Goal: Information Seeking & Learning: Check status

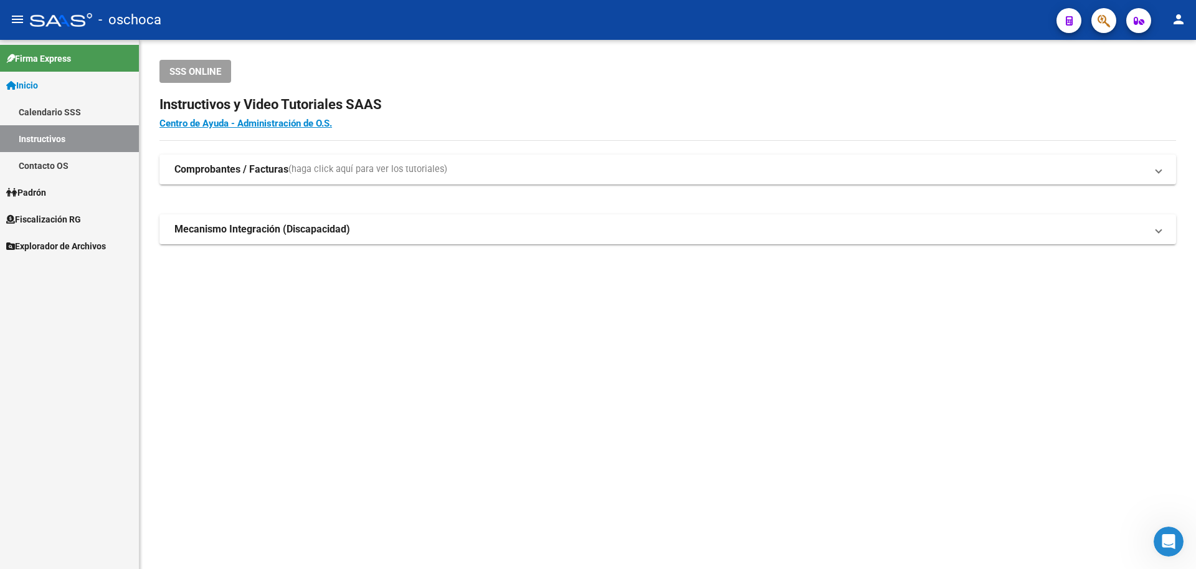
click at [55, 193] on link "Padrón" at bounding box center [69, 192] width 139 height 27
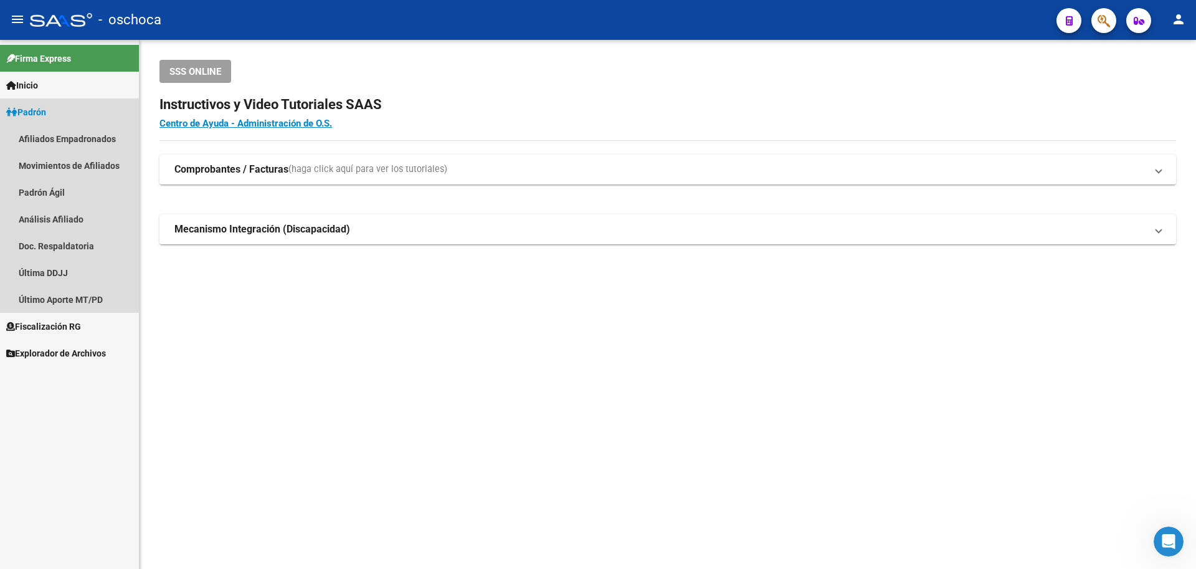
click at [60, 107] on link "Padrón" at bounding box center [69, 111] width 139 height 27
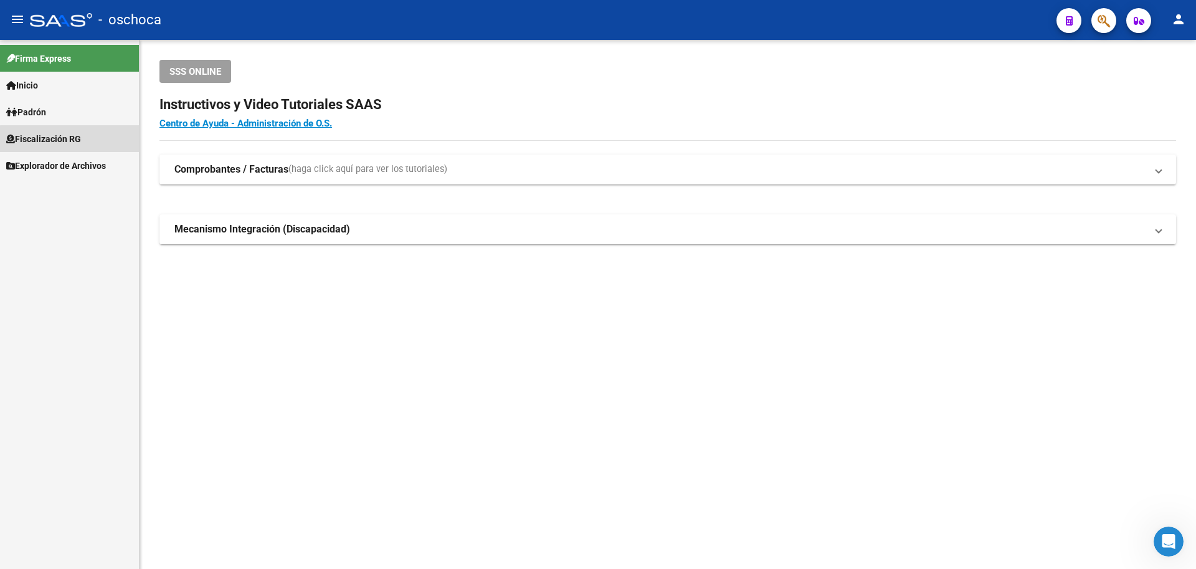
click at [70, 139] on span "Fiscalización RG" at bounding box center [43, 139] width 75 height 14
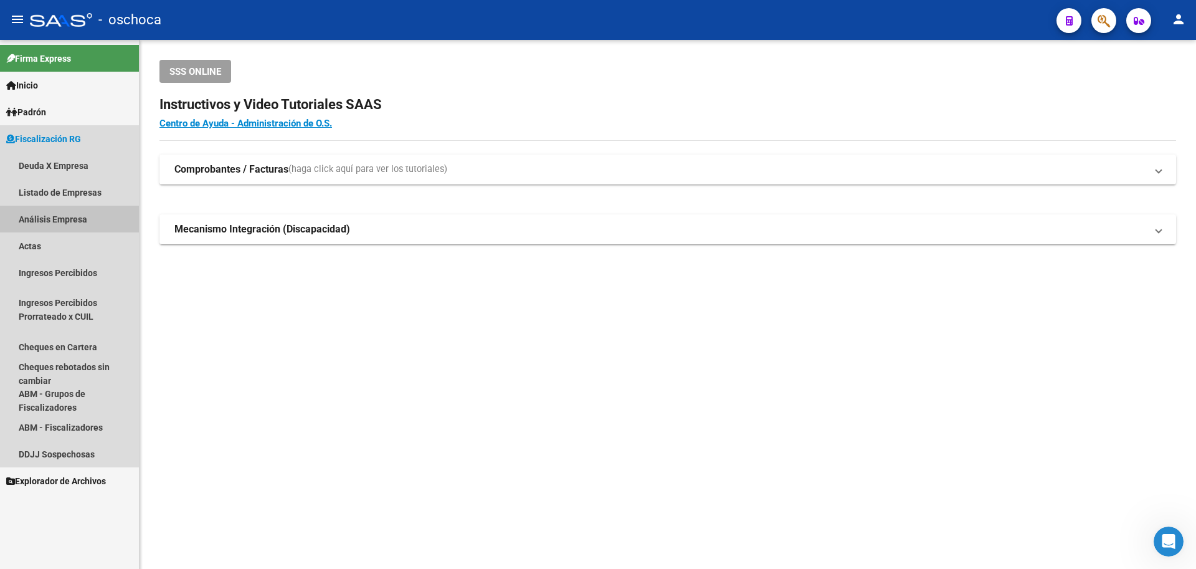
click at [72, 221] on link "Análisis Empresa" at bounding box center [69, 219] width 139 height 27
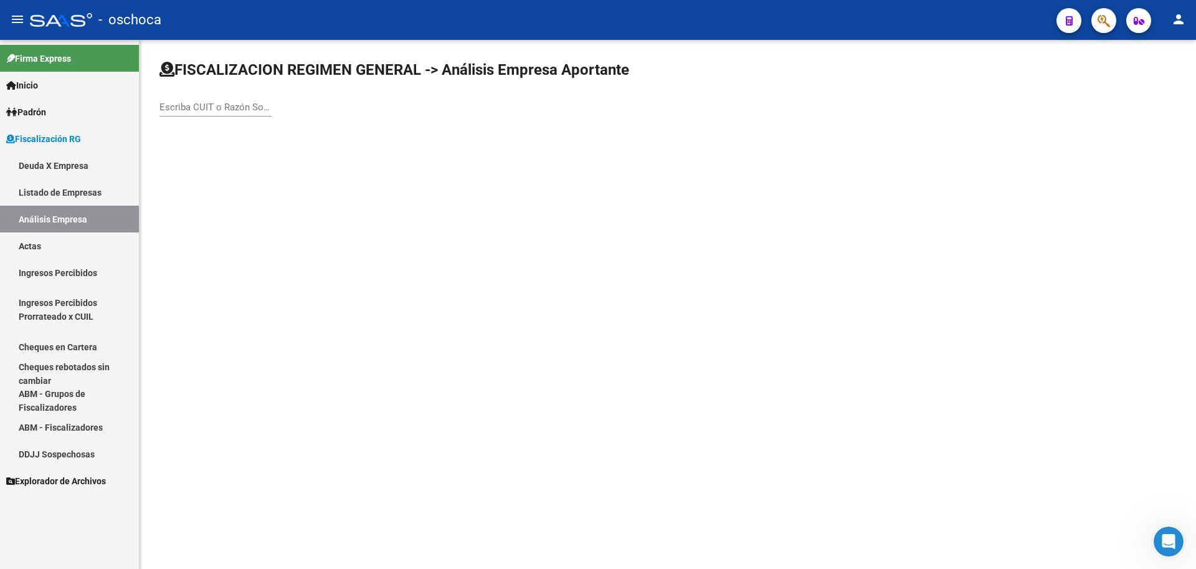
click at [160, 106] on input "Escriba CUIT o Razón Social para buscar" at bounding box center [215, 107] width 112 height 11
type input "23120487639"
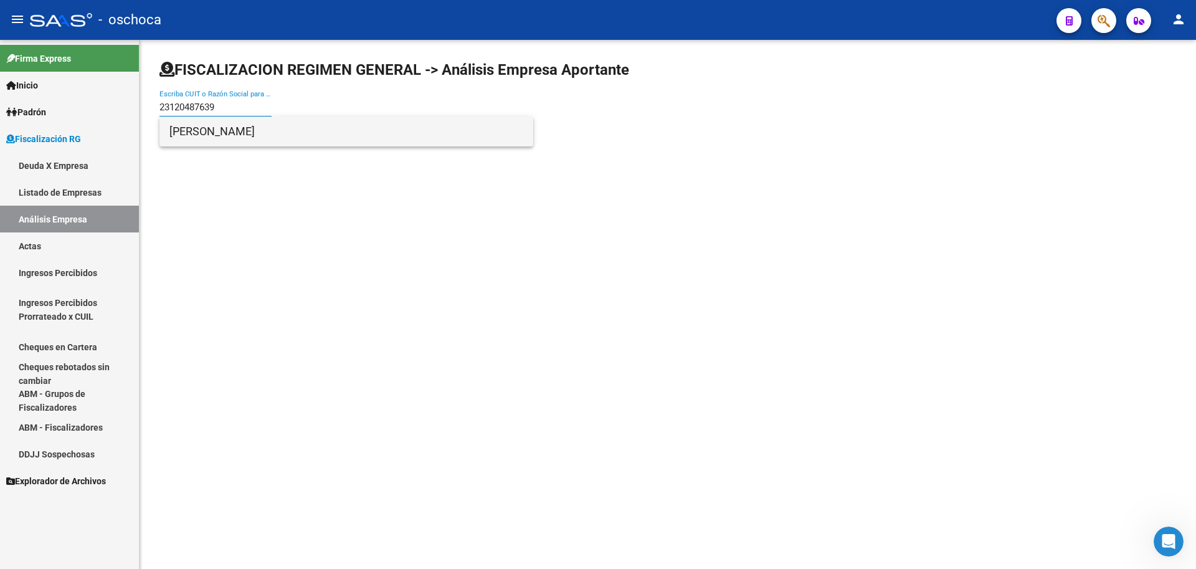
click at [253, 143] on span "[PERSON_NAME]" at bounding box center [346, 131] width 354 height 30
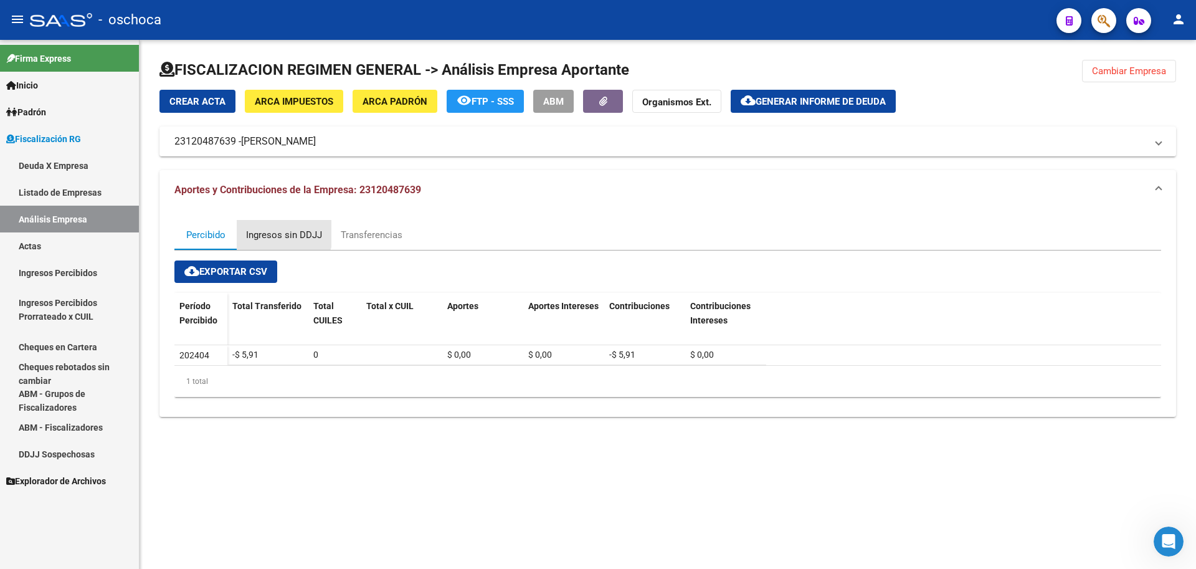
click at [283, 234] on div "Ingresos sin DDJJ" at bounding box center [284, 235] width 76 height 14
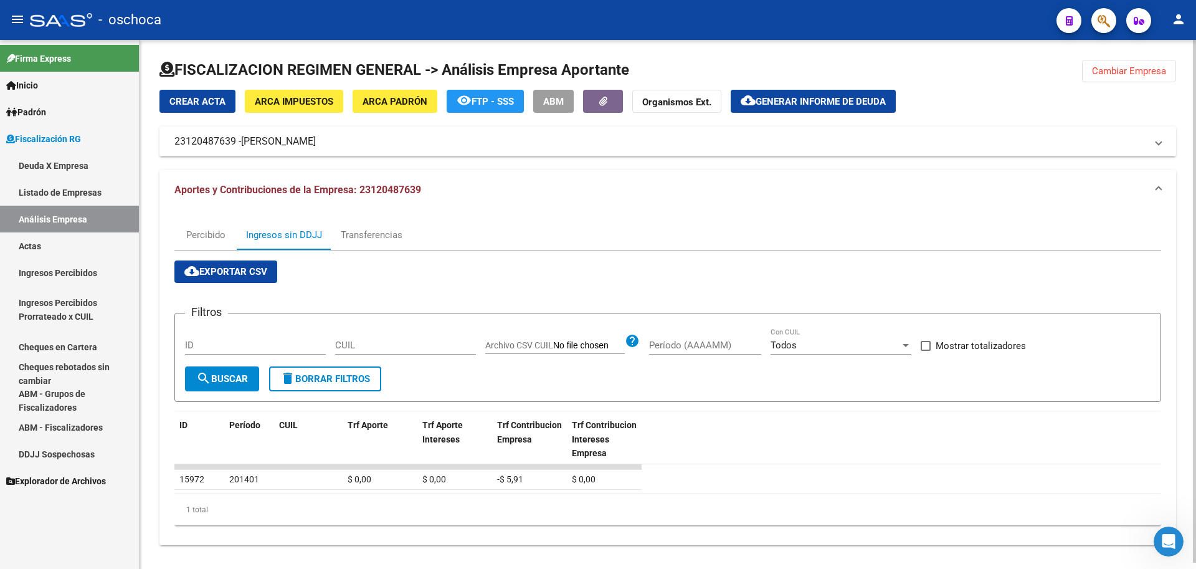
scroll to position [6, 0]
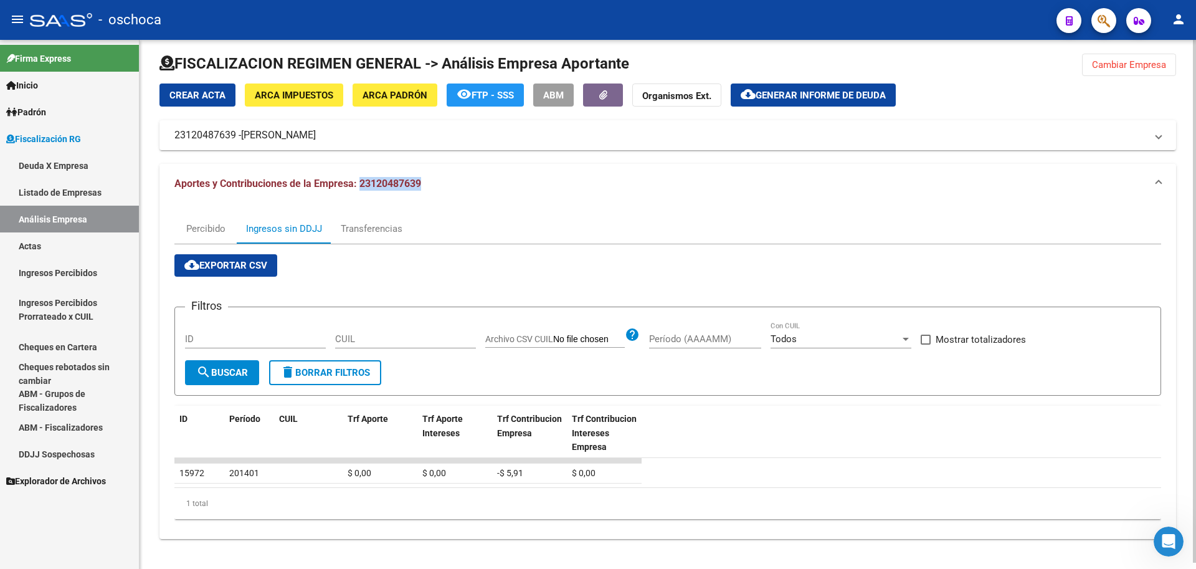
drag, startPoint x: 359, startPoint y: 184, endPoint x: 428, endPoint y: 186, distance: 69.8
click at [428, 186] on mat-panel-title "Aportes y Contribuciones de la Empresa: 23120487639" at bounding box center [659, 184] width 971 height 14
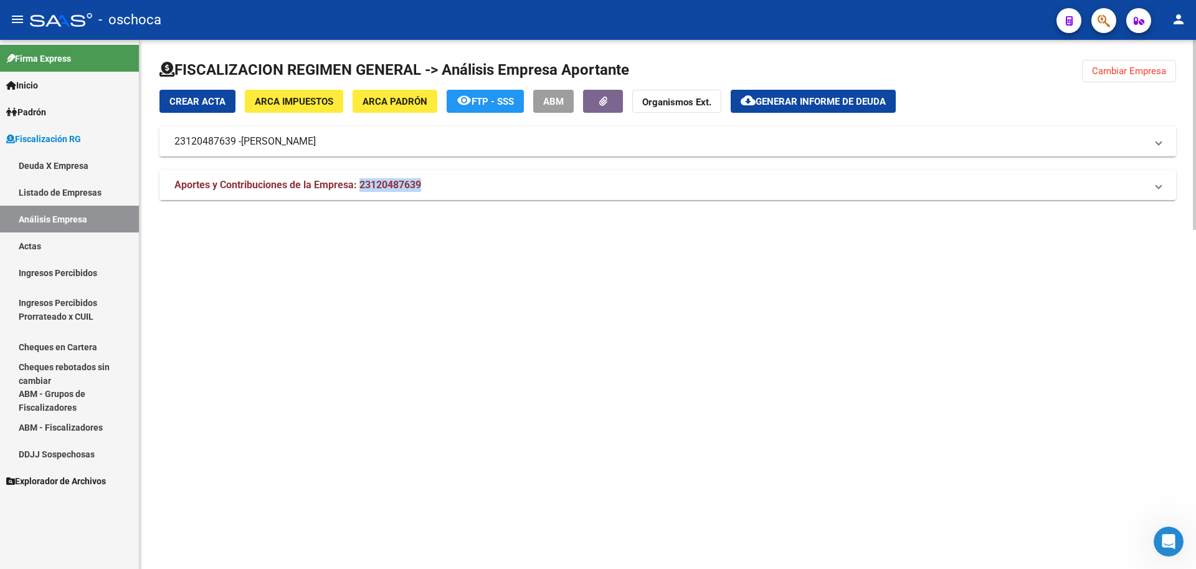
scroll to position [0, 0]
copy span "23120487639"
click at [1106, 76] on span "Cambiar Empresa" at bounding box center [1129, 70] width 74 height 11
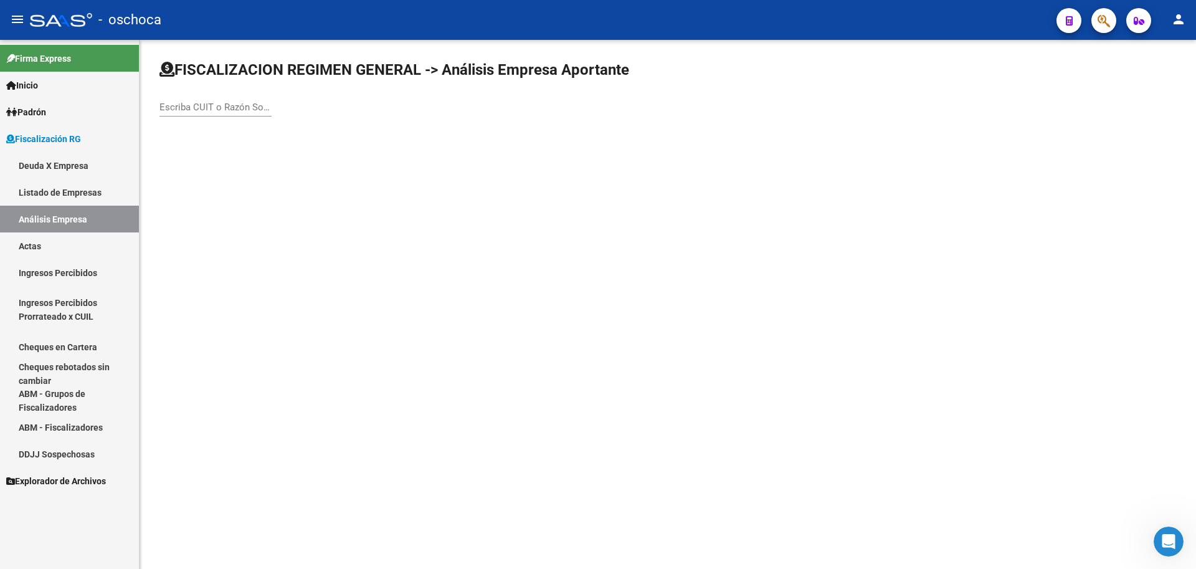
click at [179, 105] on input "Escriba CUIT o Razón Social para buscar" at bounding box center [215, 107] width 112 height 11
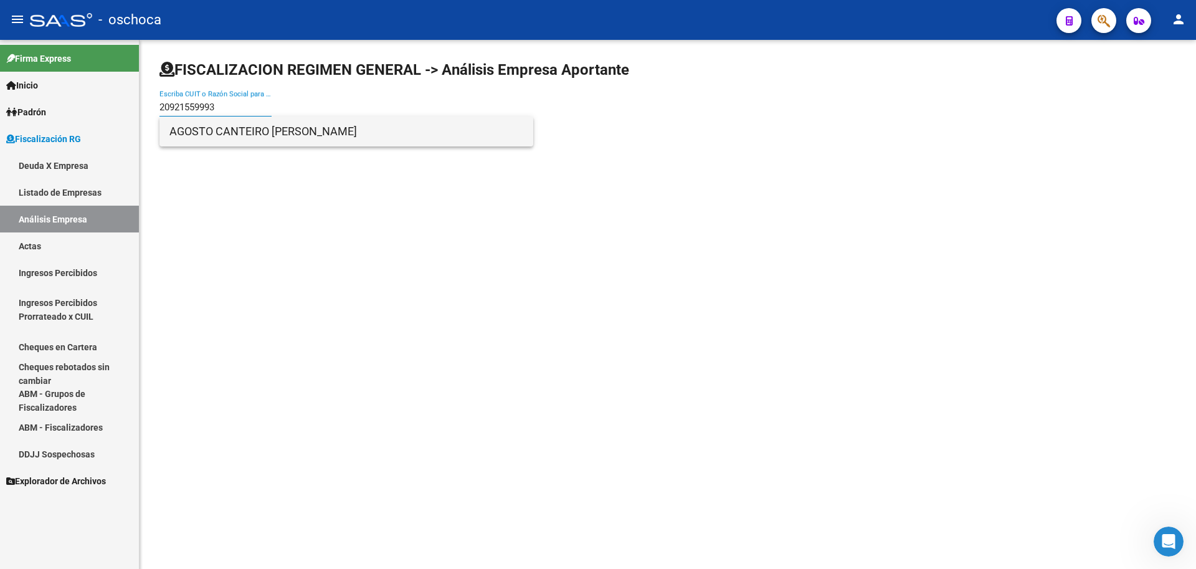
type input "20921559993"
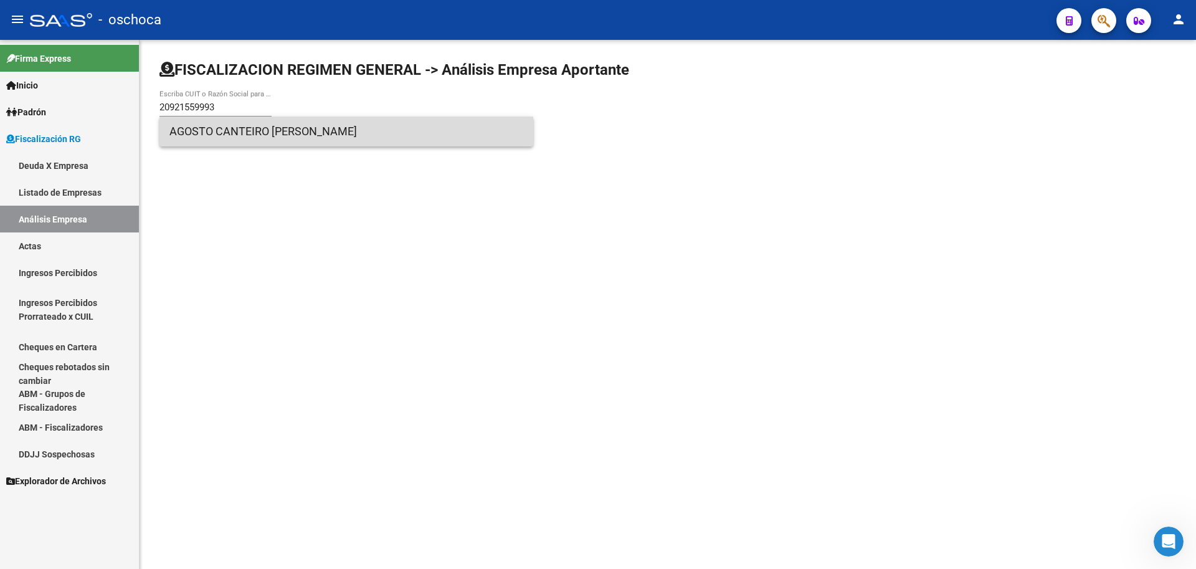
click at [237, 126] on span "AGOSTO CANTEIRO [PERSON_NAME]" at bounding box center [346, 131] width 354 height 30
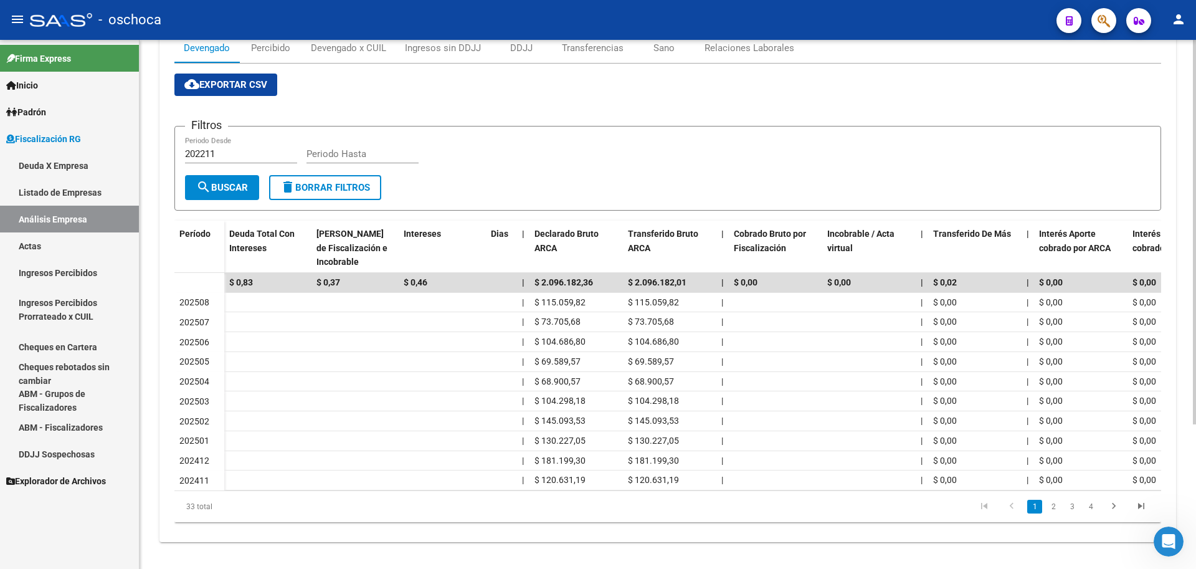
scroll to position [62, 0]
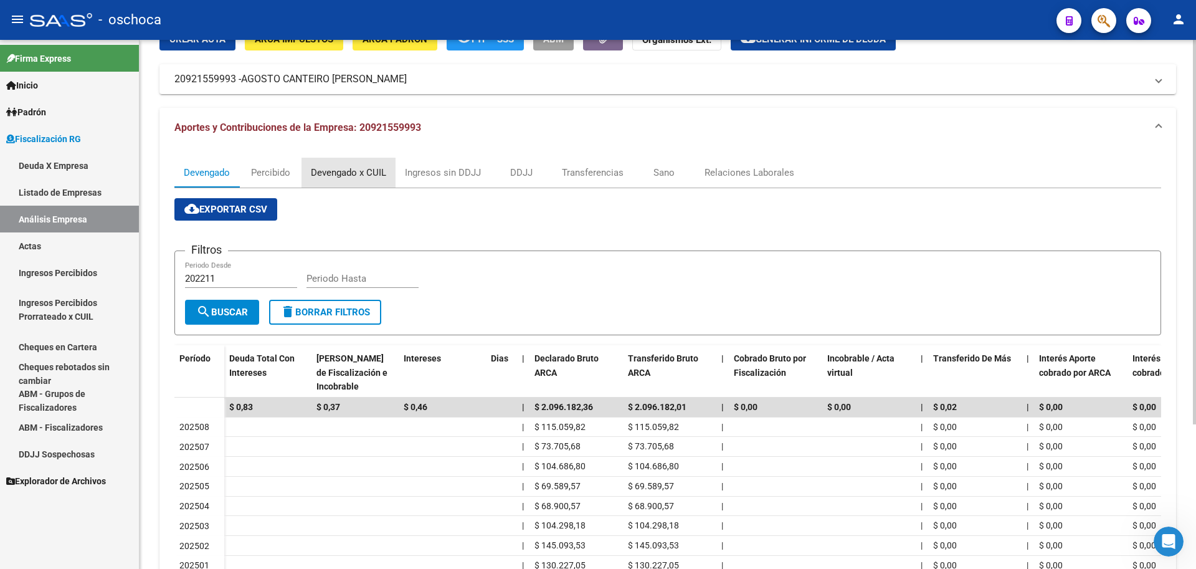
click at [356, 176] on div "Devengado x CUIL" at bounding box center [348, 173] width 75 height 14
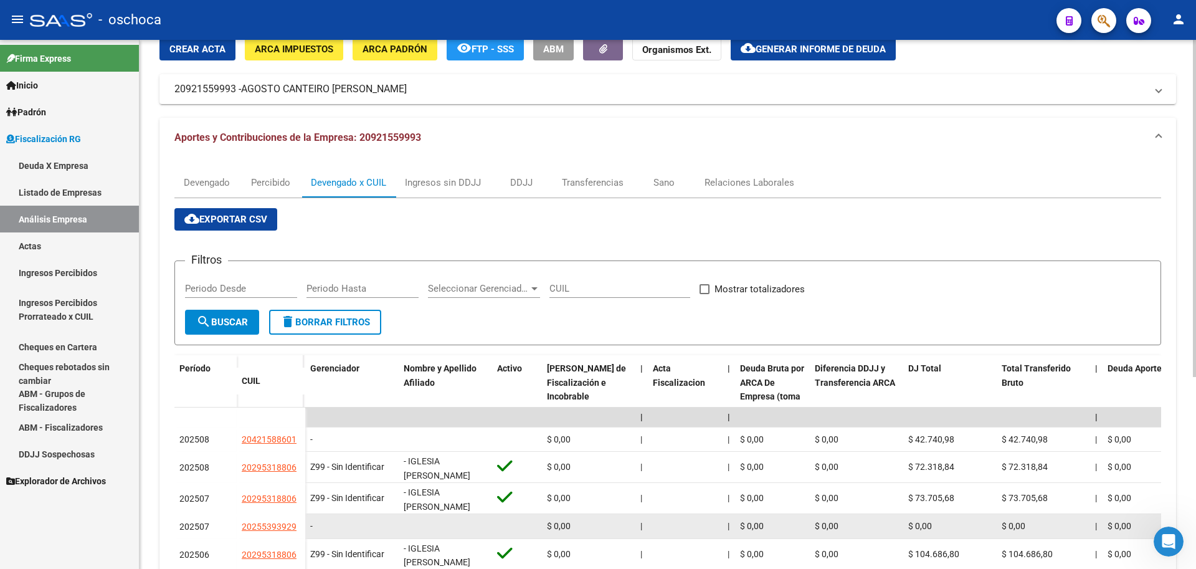
scroll to position [0, 0]
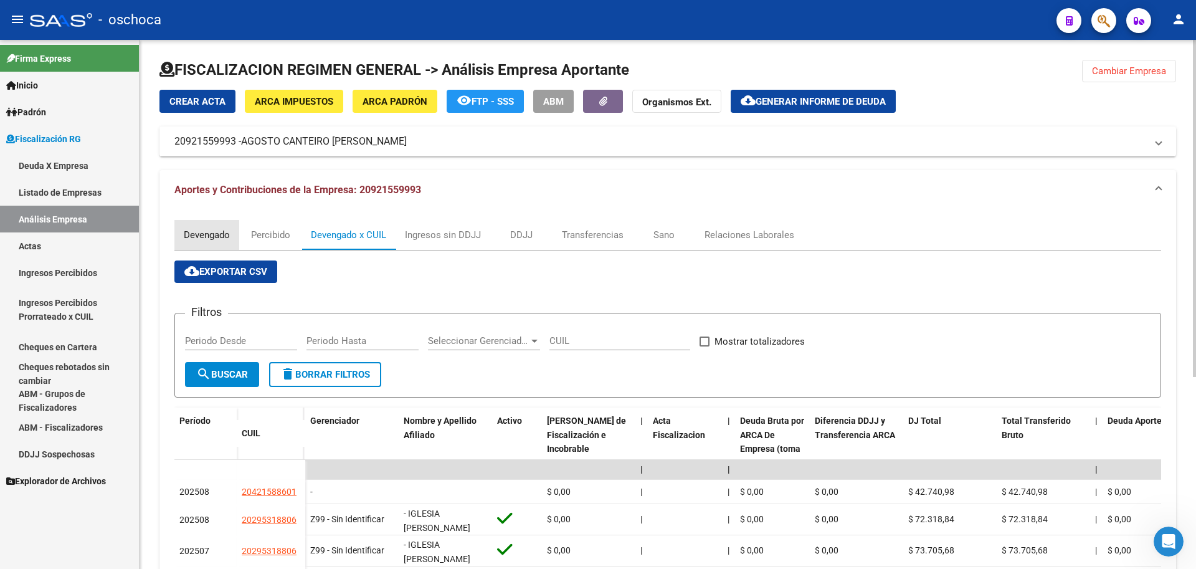
drag, startPoint x: 200, startPoint y: 237, endPoint x: 224, endPoint y: 241, distance: 24.1
click at [203, 237] on div "Devengado" at bounding box center [207, 235] width 46 height 14
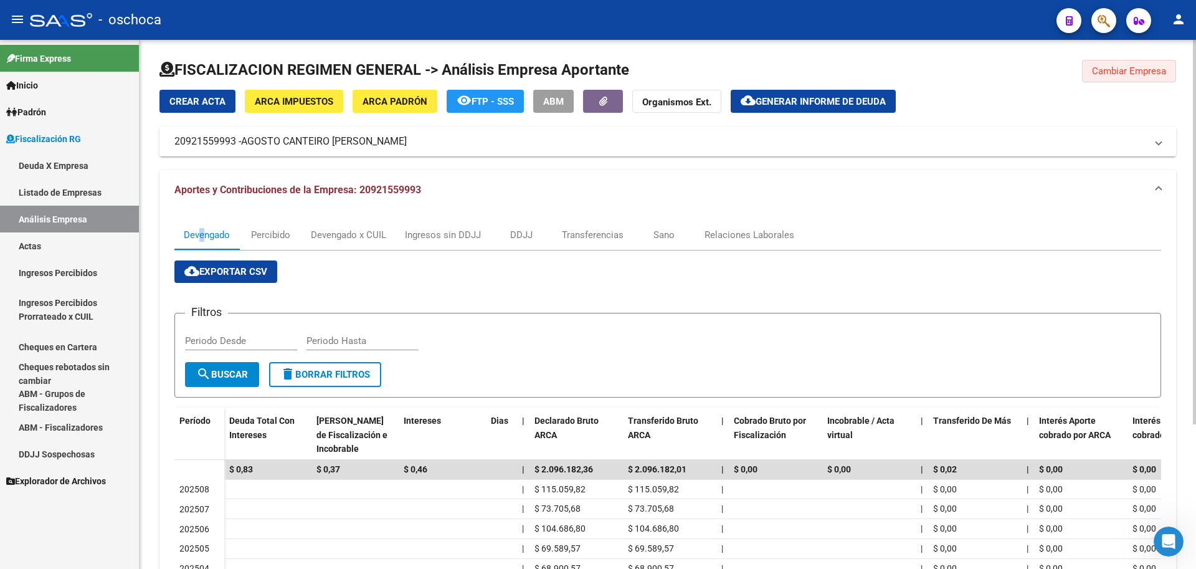
click at [1126, 73] on span "Cambiar Empresa" at bounding box center [1129, 70] width 74 height 11
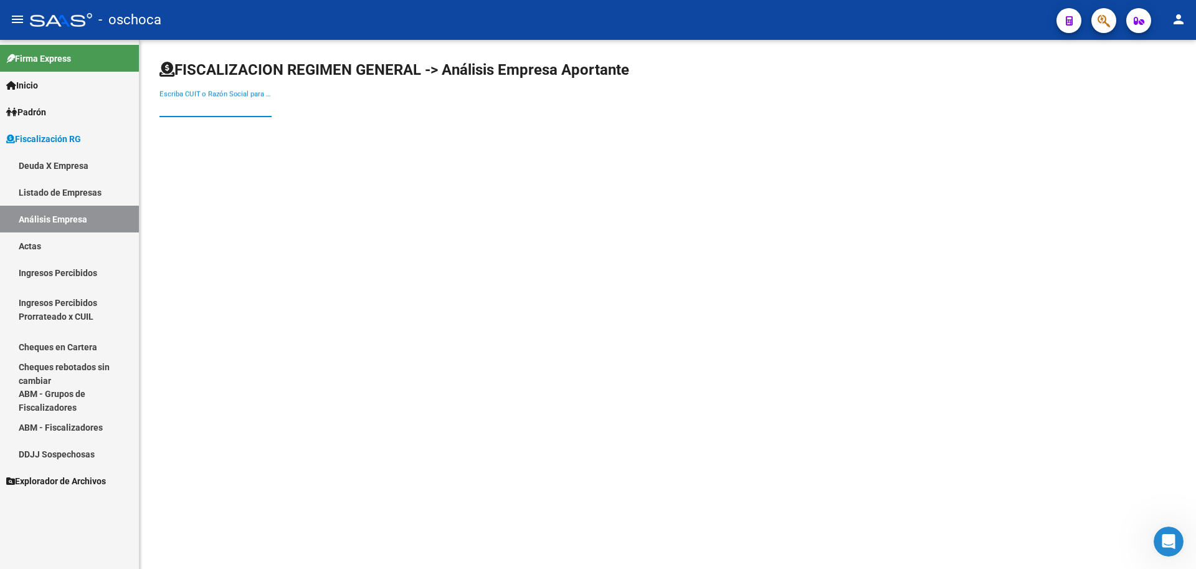
click at [178, 106] on input "Escriba CUIT o Razón Social para buscar" at bounding box center [215, 107] width 112 height 11
